Goal: Transaction & Acquisition: Purchase product/service

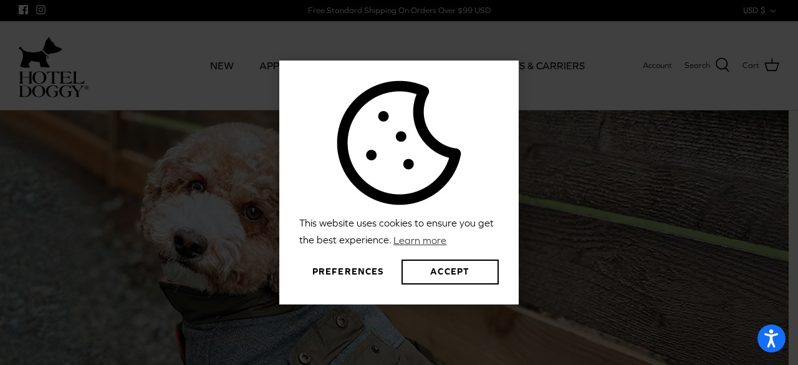
click at [318, 264] on button "Preferences" at bounding box center [347, 271] width 97 height 25
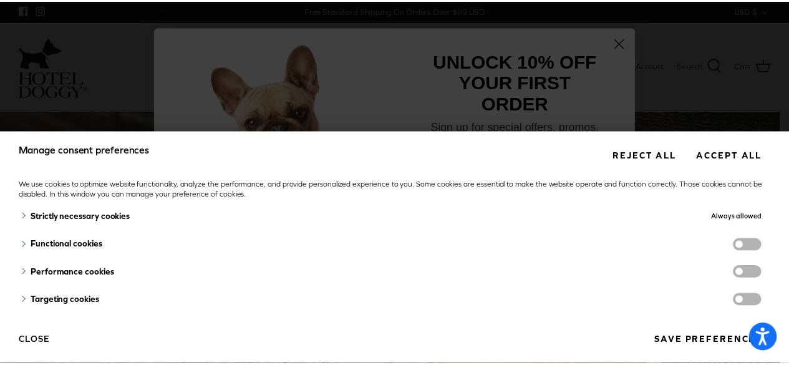
scroll to position [6, 0]
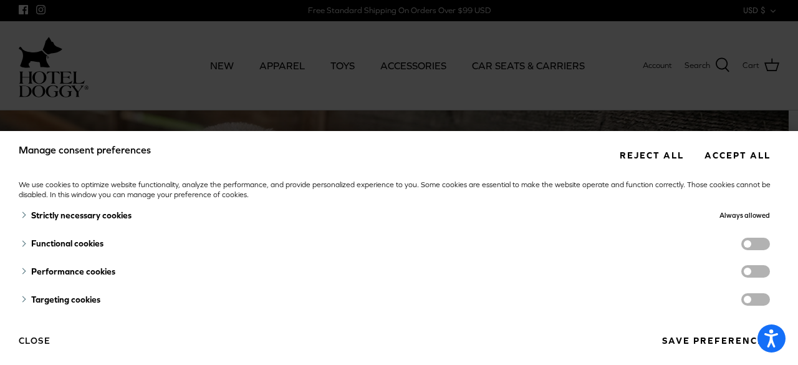
click at [681, 338] on button "Save preferences" at bounding box center [716, 340] width 127 height 23
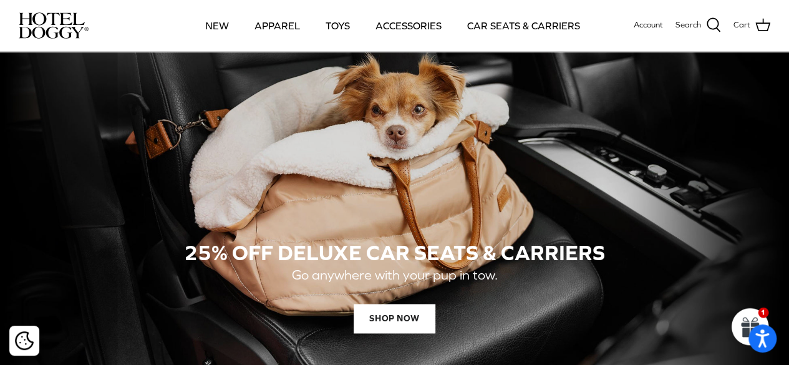
scroll to position [935, 0]
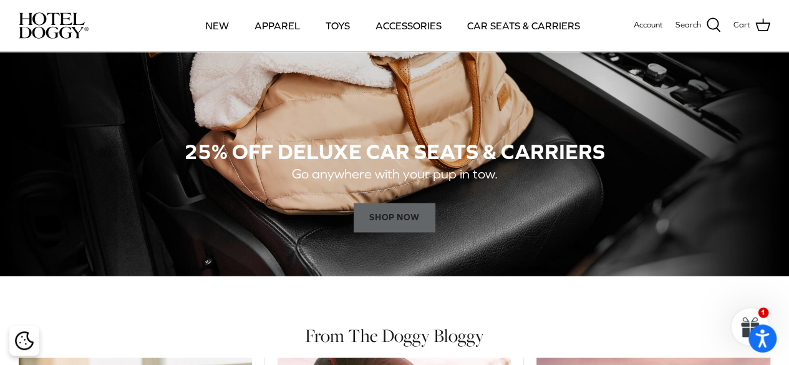
click at [387, 219] on span "SHOP NOW" at bounding box center [393, 218] width 81 height 30
